Goal: Task Accomplishment & Management: Complete application form

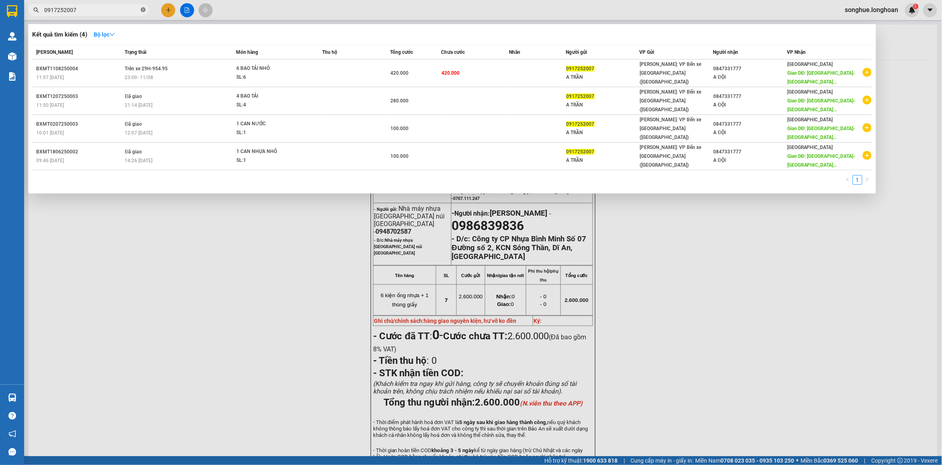
click at [143, 12] on span at bounding box center [143, 10] width 5 height 8
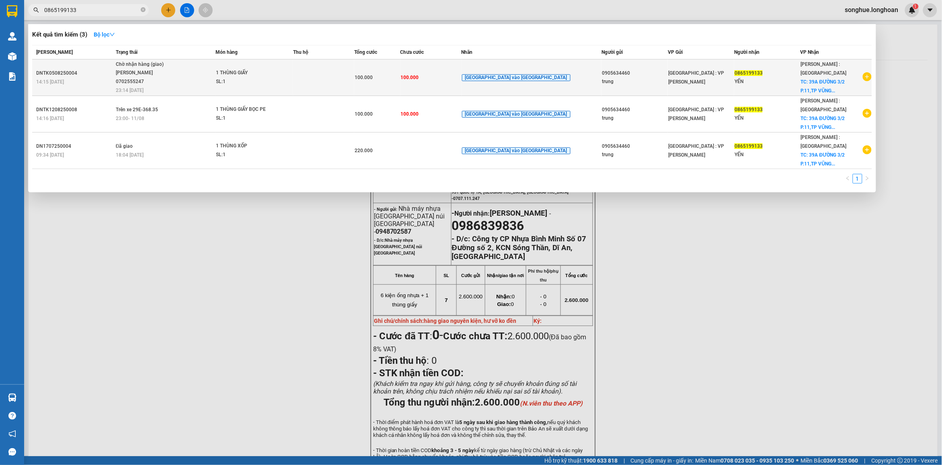
type input "0865199133"
click at [161, 83] on div "[PERSON_NAME] 0702555247" at bounding box center [146, 77] width 60 height 17
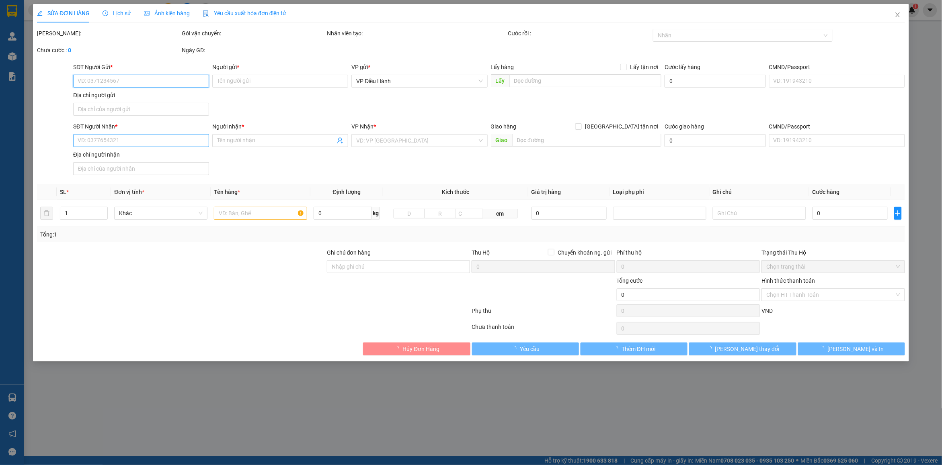
type input "0905634460"
type input "trung"
type input "0865199133"
type input "YẾN"
checkbox input "true"
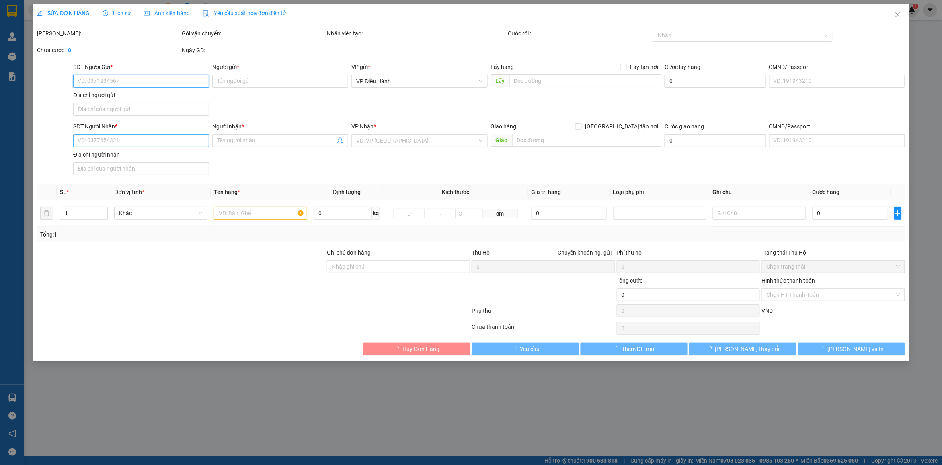
type input "39A ĐƯỜNG 3/2 P.11,[GEOGRAPHIC_DATA]"
type input "HƯ VỠ KHÔNG ĐỀN"
type input "100.000"
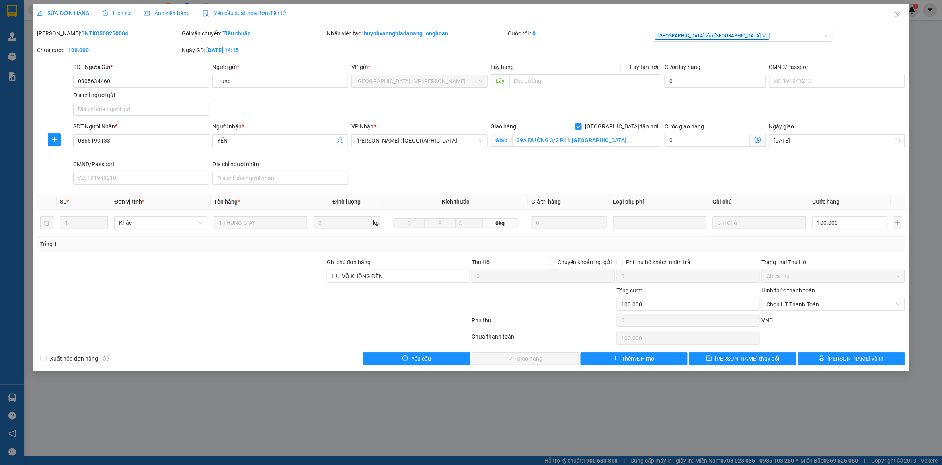
click at [129, 15] on span "Lịch sử" at bounding box center [116, 13] width 29 height 6
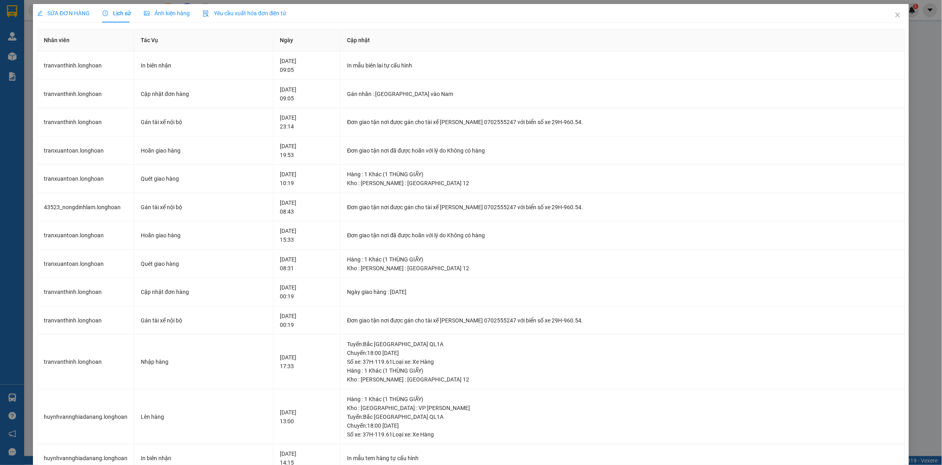
click at [62, 13] on span "SỬA ĐƠN HÀNG" at bounding box center [63, 13] width 53 height 6
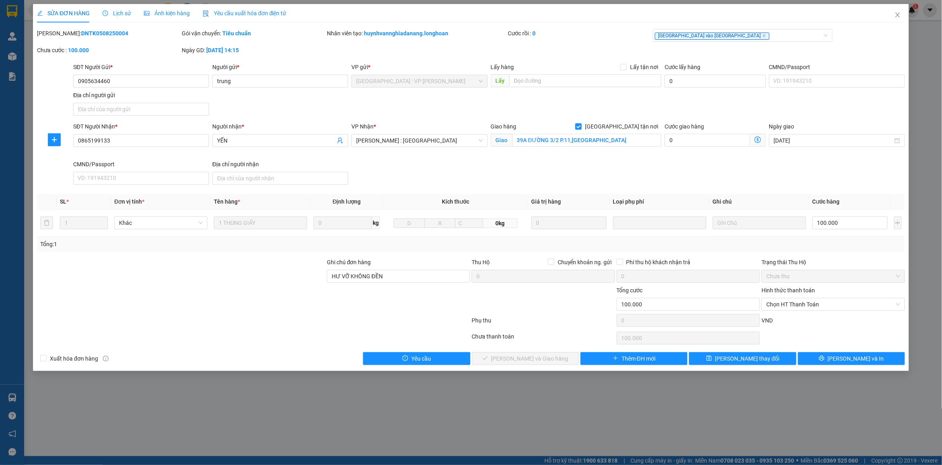
click at [87, 35] on b "DNTK0508250004" at bounding box center [104, 33] width 47 height 6
copy b "DNTK0508250004"
click at [904, 14] on span "Close" at bounding box center [897, 15] width 23 height 23
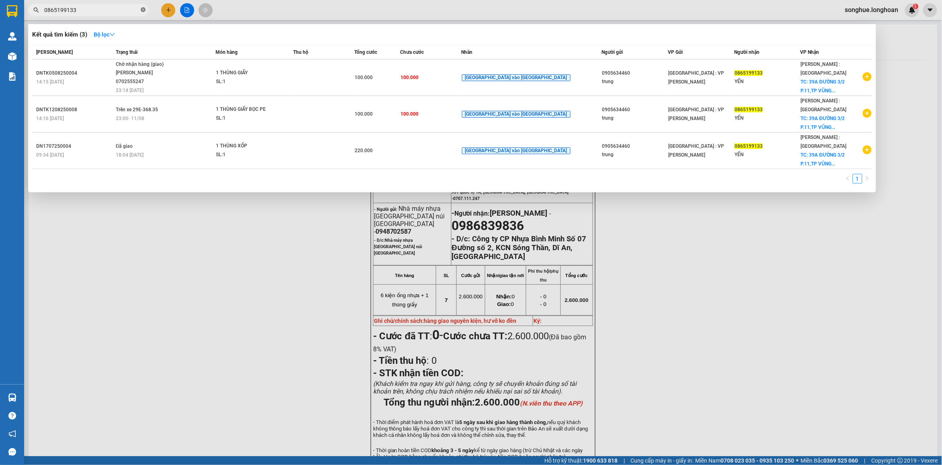
click at [143, 10] on icon "close-circle" at bounding box center [143, 9] width 5 height 5
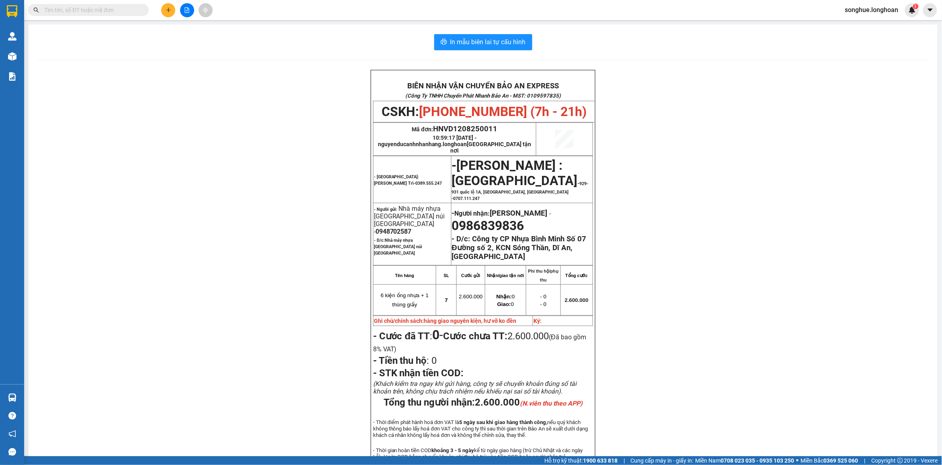
paste input "0942849889"
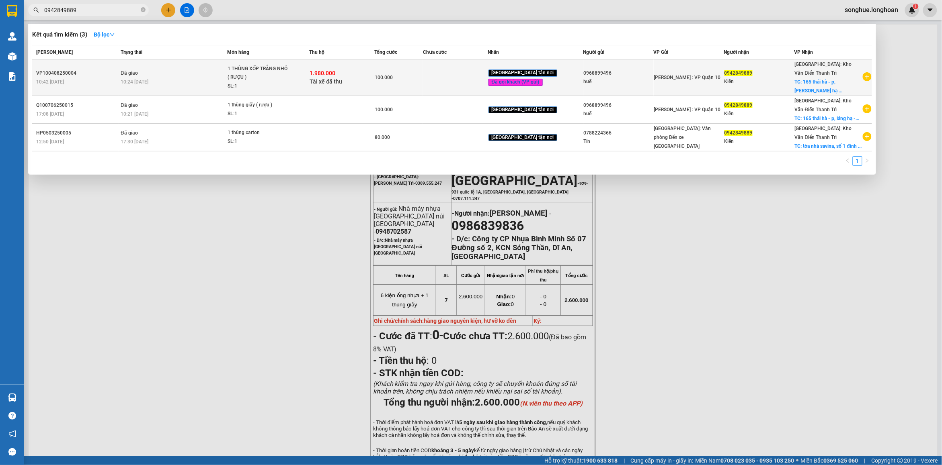
type input "0942849889"
click at [184, 69] on td "Đã giao 10:24 [DATE]" at bounding box center [173, 77] width 108 height 37
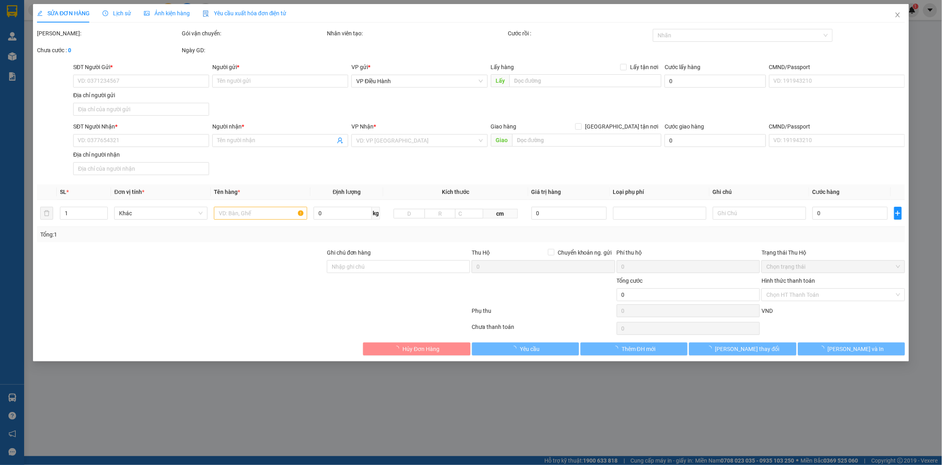
type input "0968899496"
type input "huế"
type input "0942849889"
type input "Kiên"
checkbox input "true"
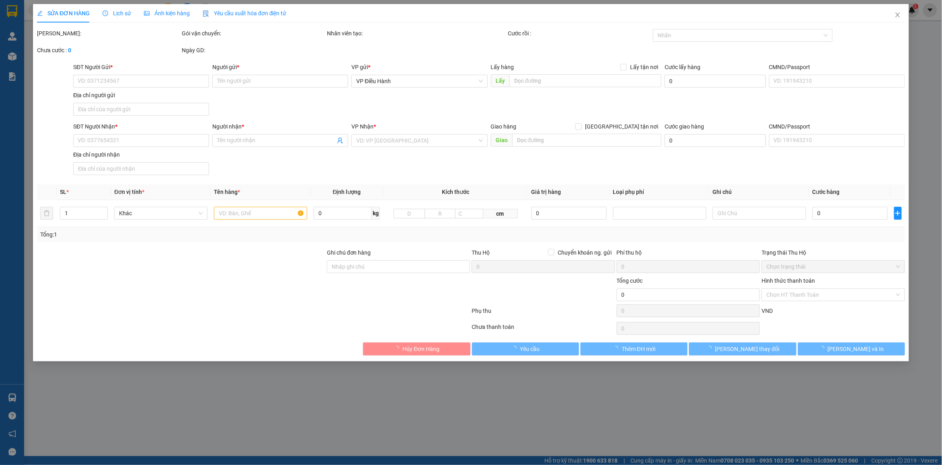
type input "165 thái hà - p, láng hạ - q, [GEOGRAPHIC_DATA] - [GEOGRAPHIC_DATA]"
type input "hàng k bao bể vỡ hư hỏng"
checkbox input "true"
type input "1.980.000"
type input "10.000"
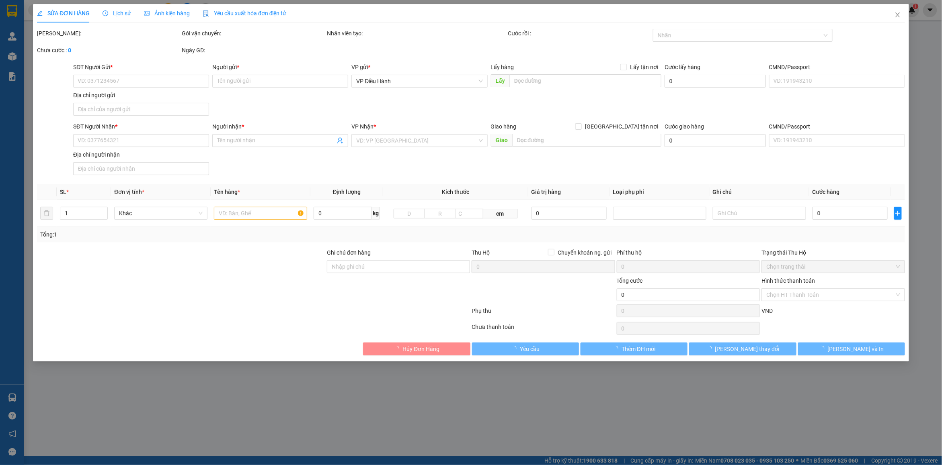
type input "100.000"
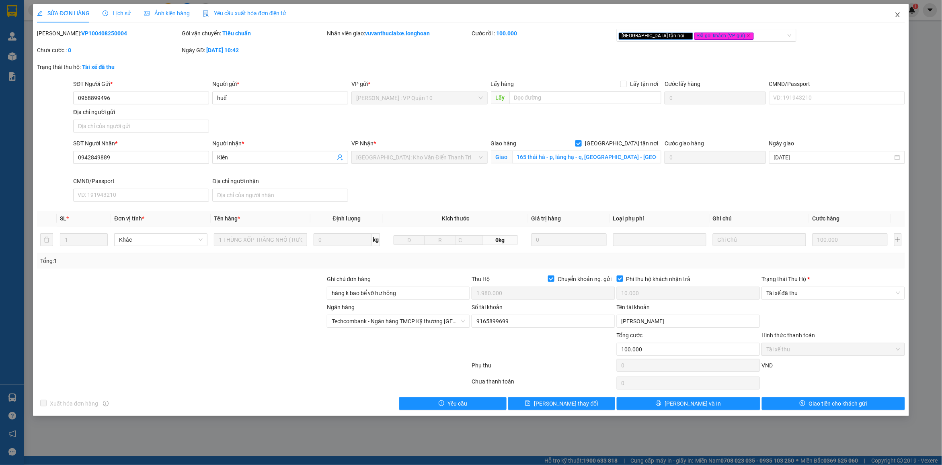
click at [896, 9] on span "Close" at bounding box center [897, 15] width 23 height 23
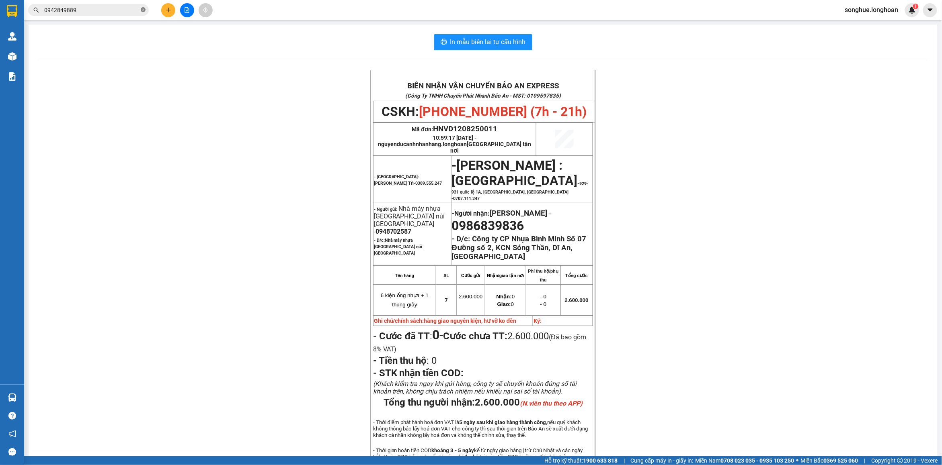
click at [145, 9] on icon "close-circle" at bounding box center [143, 9] width 5 height 5
paste input "0812859555"
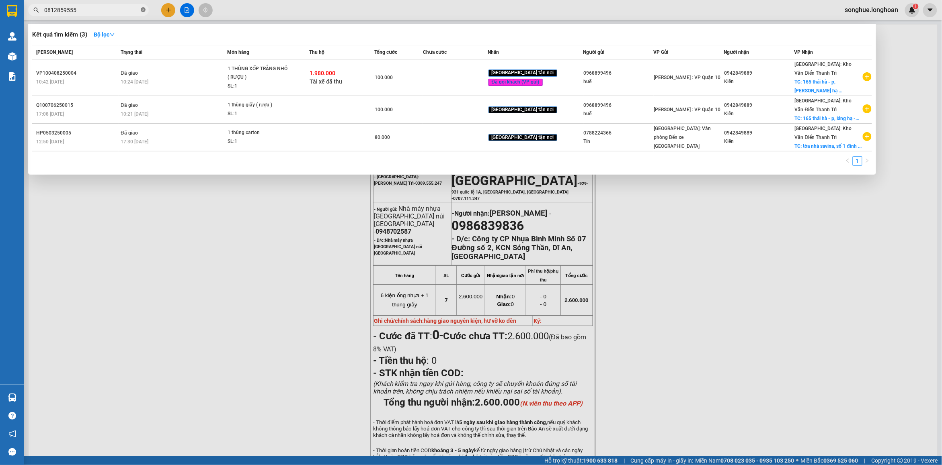
type input "0812859555"
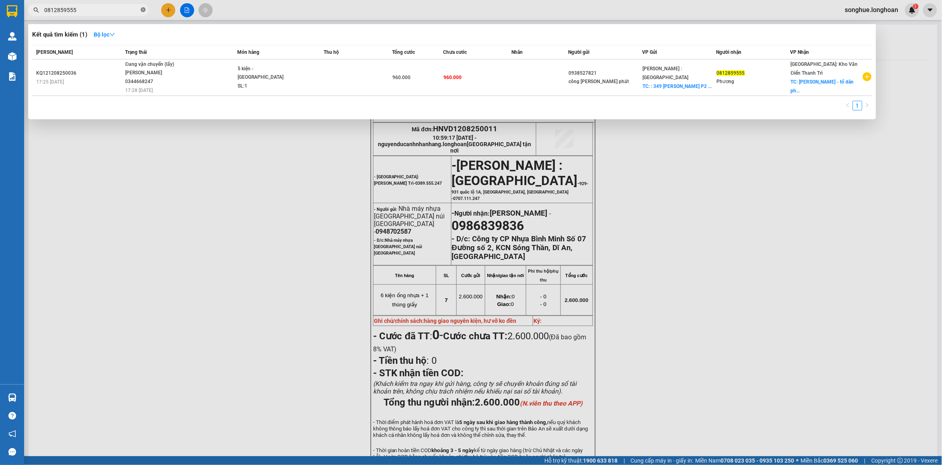
click at [145, 8] on icon "close-circle" at bounding box center [143, 9] width 5 height 5
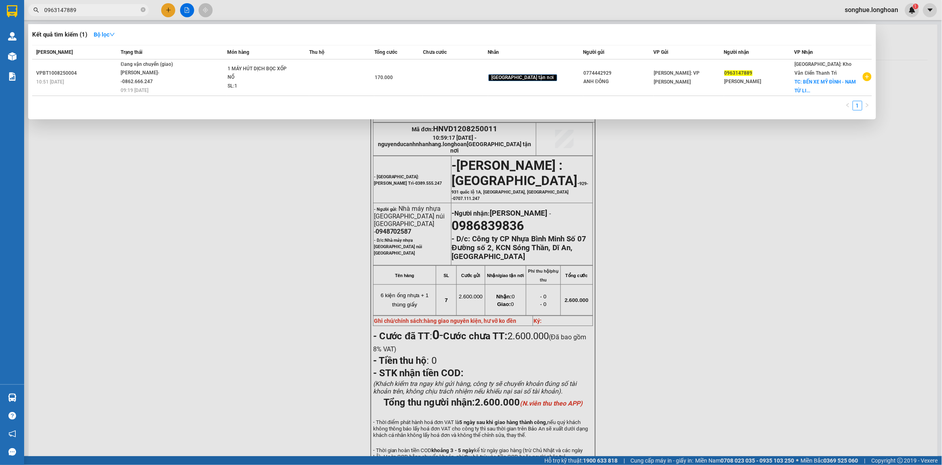
type input "0963147889"
click at [145, 13] on span at bounding box center [143, 10] width 5 height 8
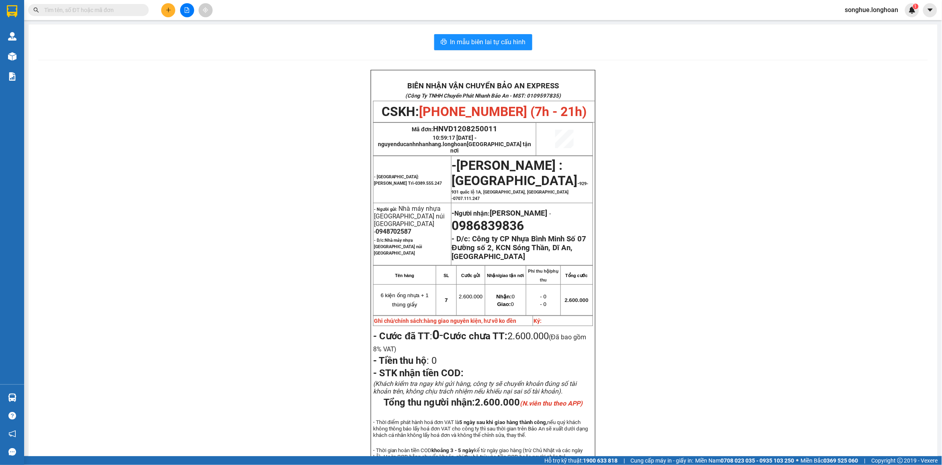
paste input "096 135 6686"
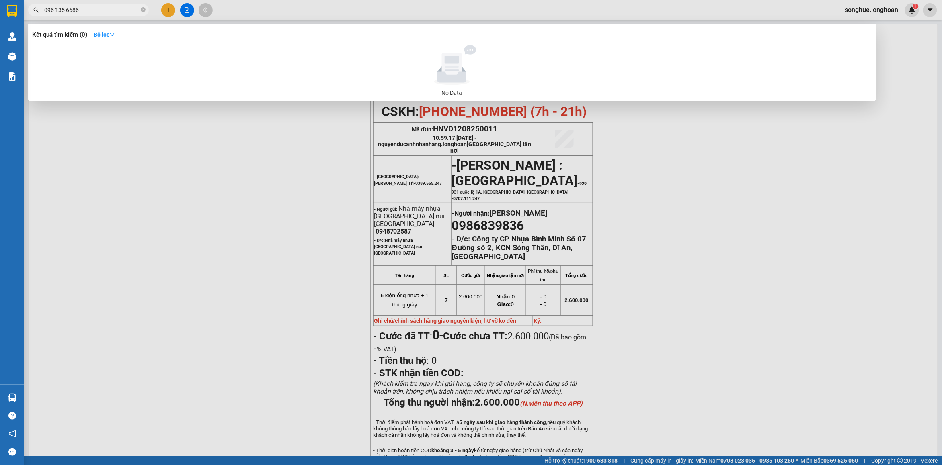
click at [57, 4] on span "096 135 6686" at bounding box center [88, 10] width 121 height 12
click at [64, 9] on input "096 135 6686" at bounding box center [91, 10] width 95 height 9
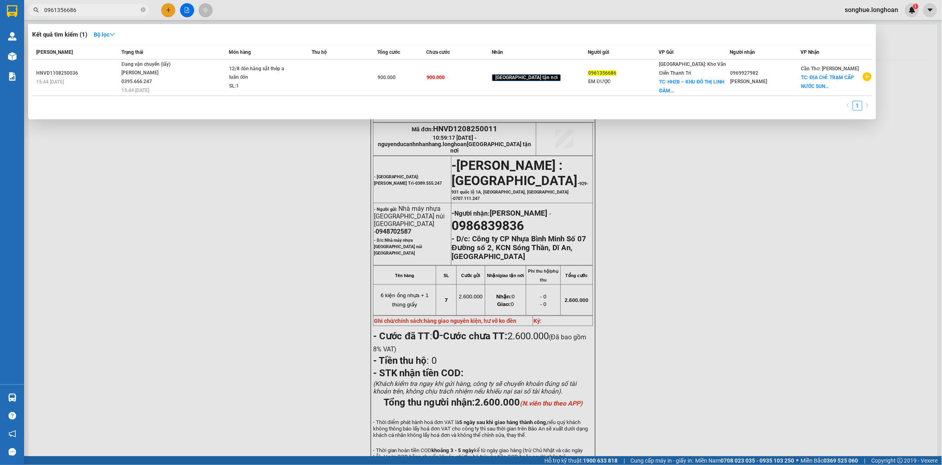
type input "0961356686"
